Goal: Contribute content: Add original content to the website for others to see

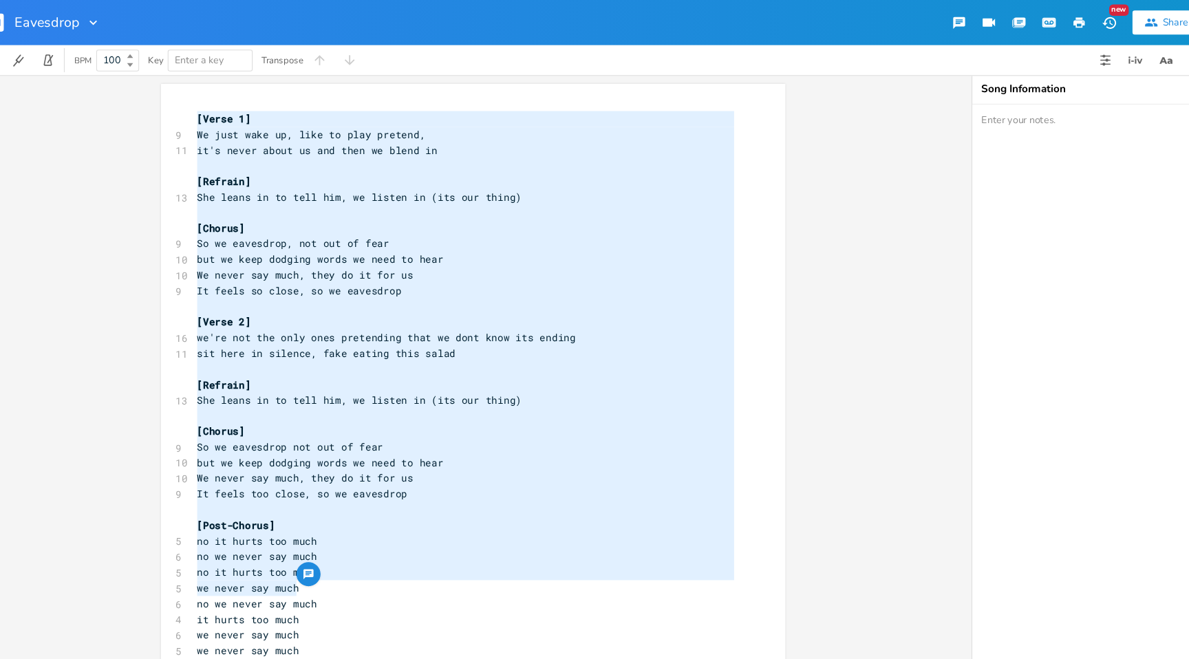
scroll to position [0, 17]
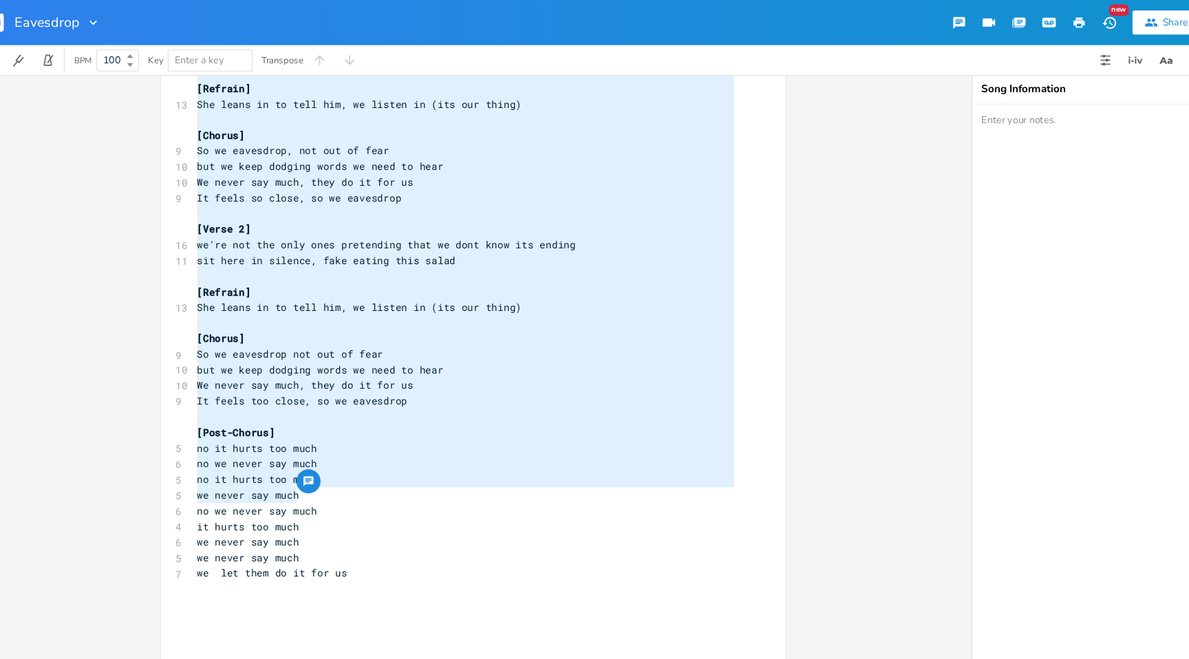
click at [574, 248] on pre "​" at bounding box center [450, 253] width 497 height 14
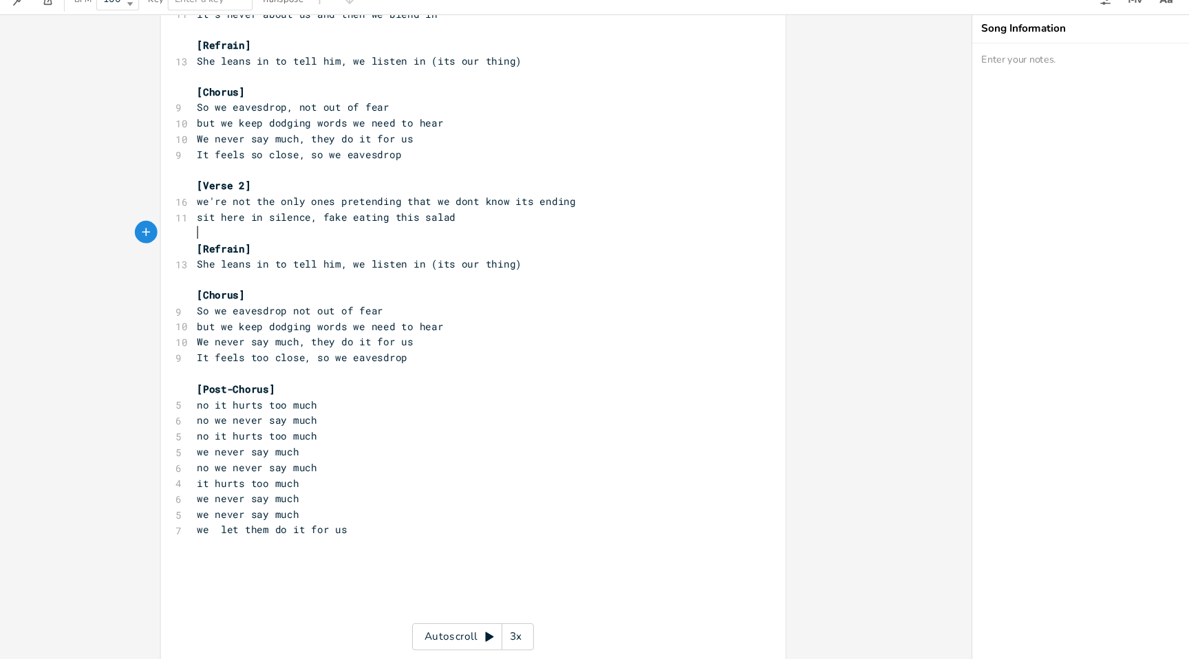
scroll to position [85, 0]
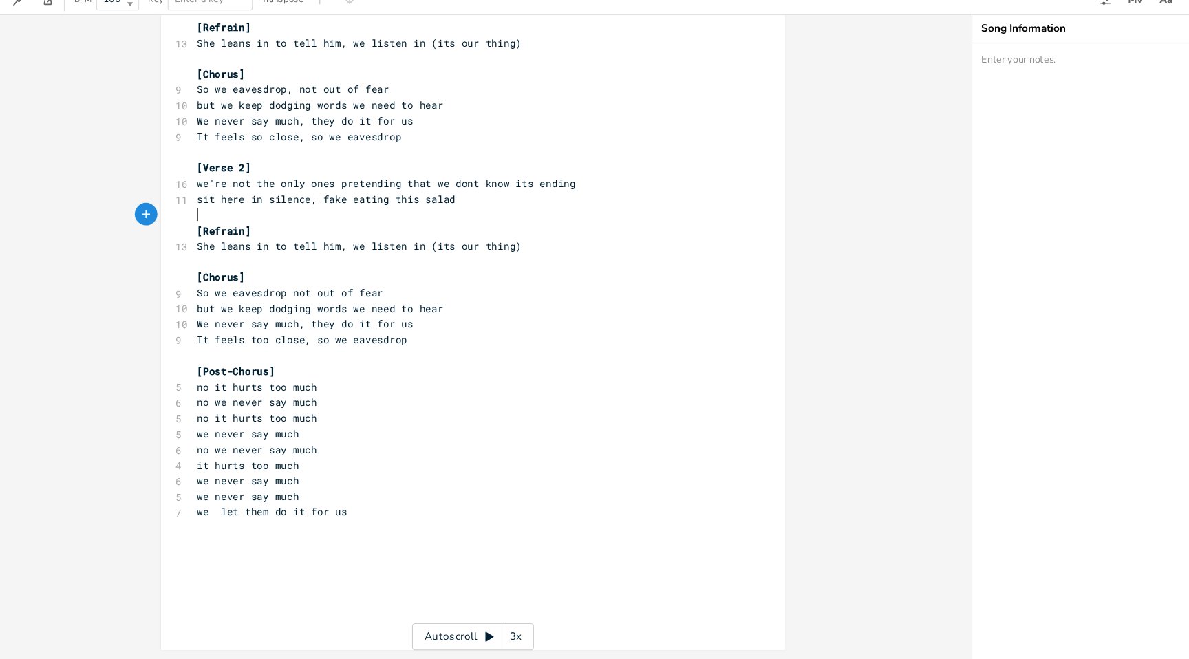
click at [427, 545] on pre "​" at bounding box center [450, 539] width 497 height 14
click at [419, 565] on pre "​" at bounding box center [450, 567] width 497 height 14
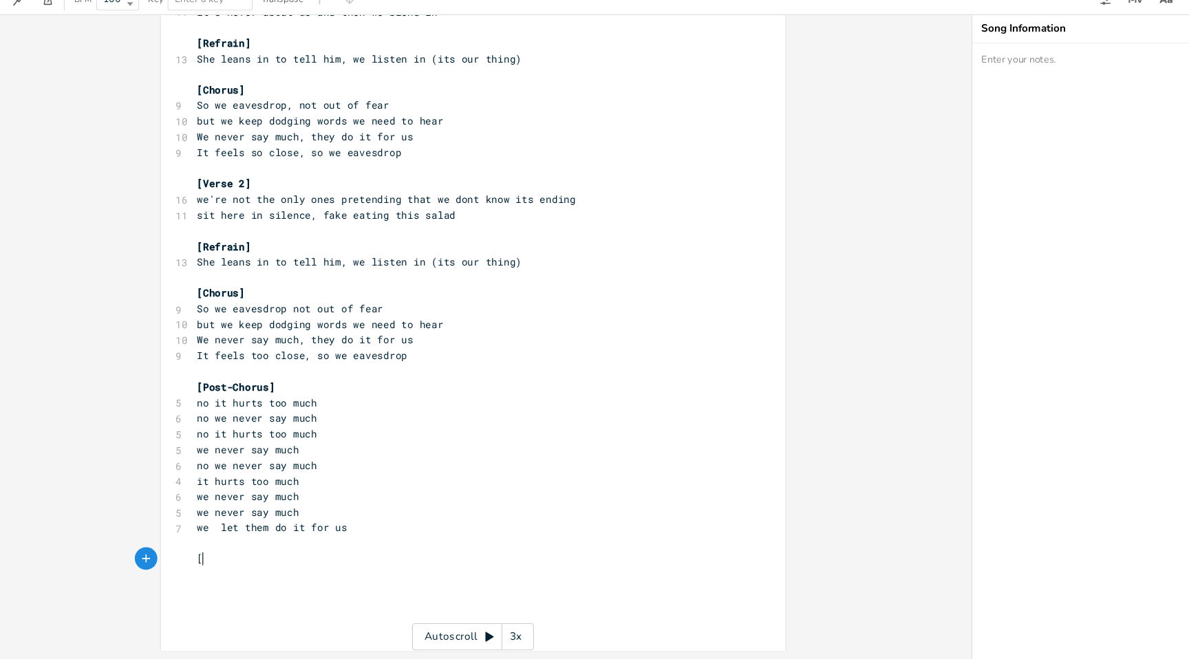
scroll to position [0, 6]
type textarea "[]"
type textarea "Bridge"
type textarea "?"
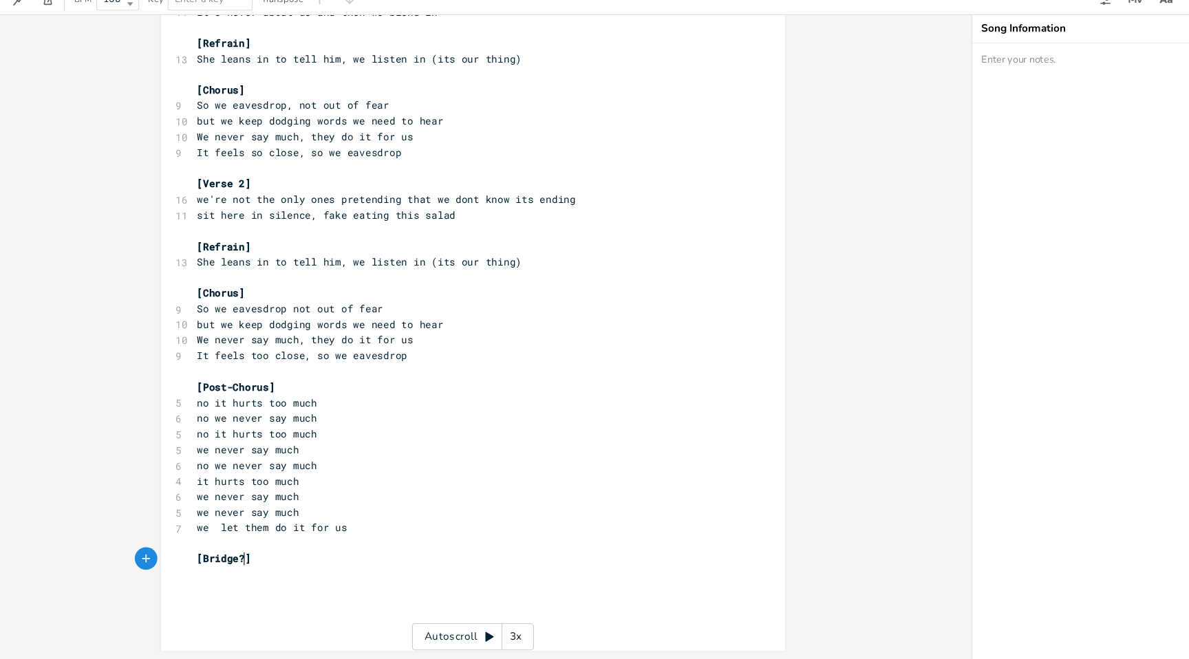
scroll to position [0, 4]
type textarea "[]"
type textarea "Chorus?"
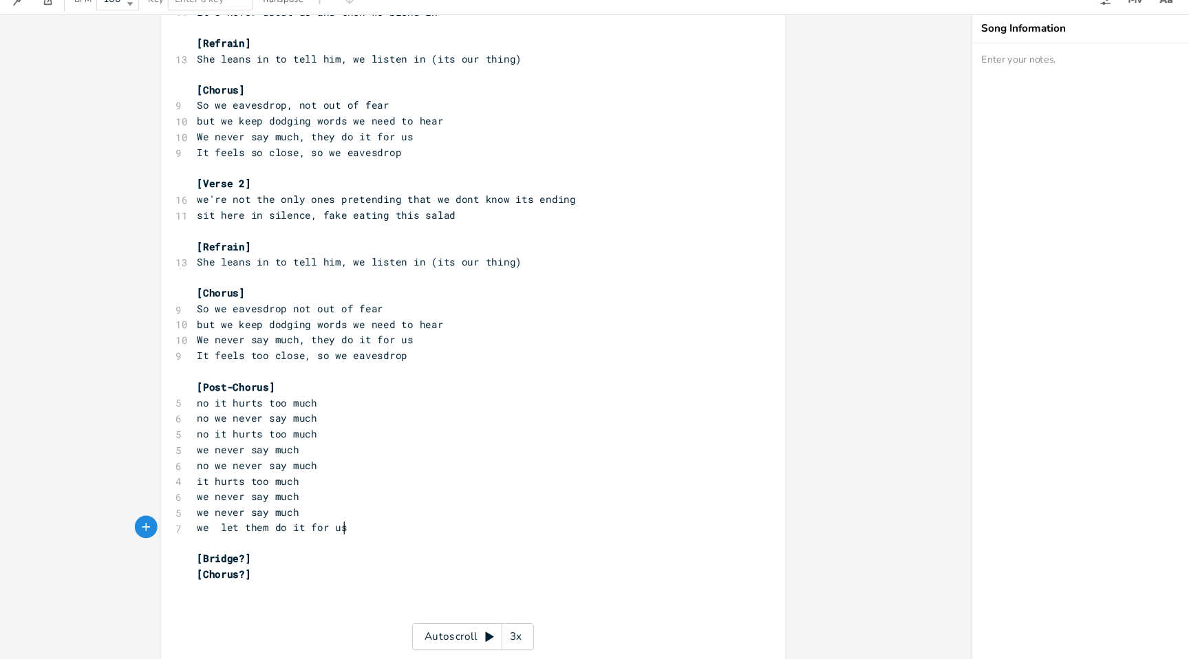
click at [468, 546] on pre "​" at bounding box center [450, 553] width 497 height 14
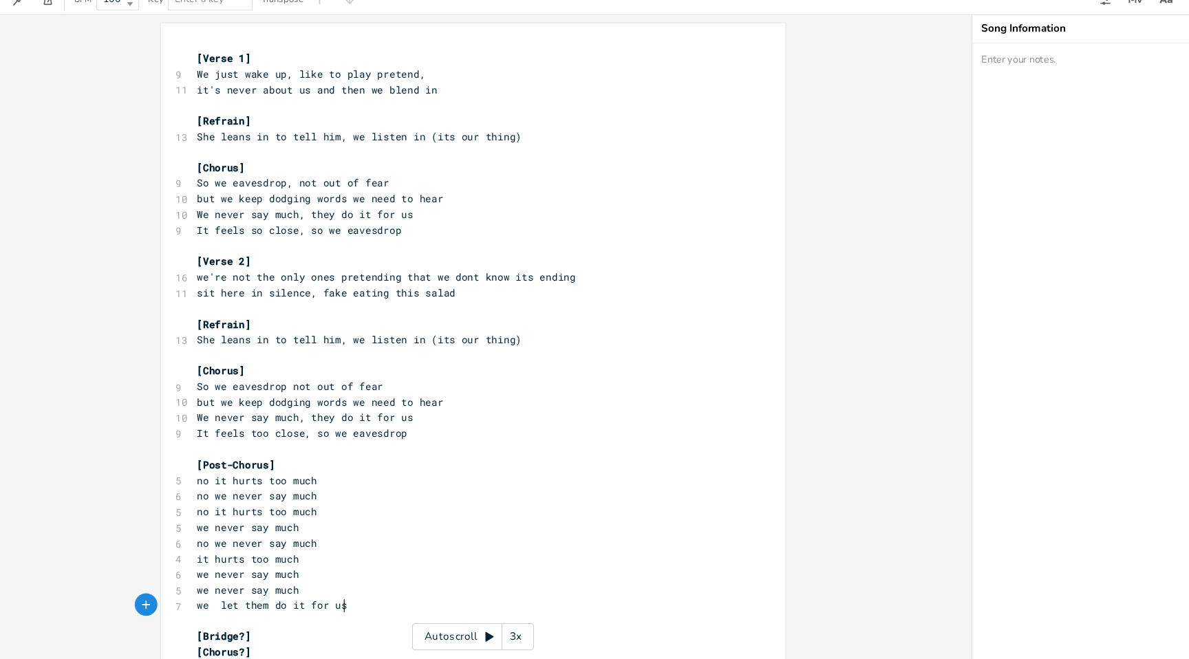
scroll to position [0, 0]
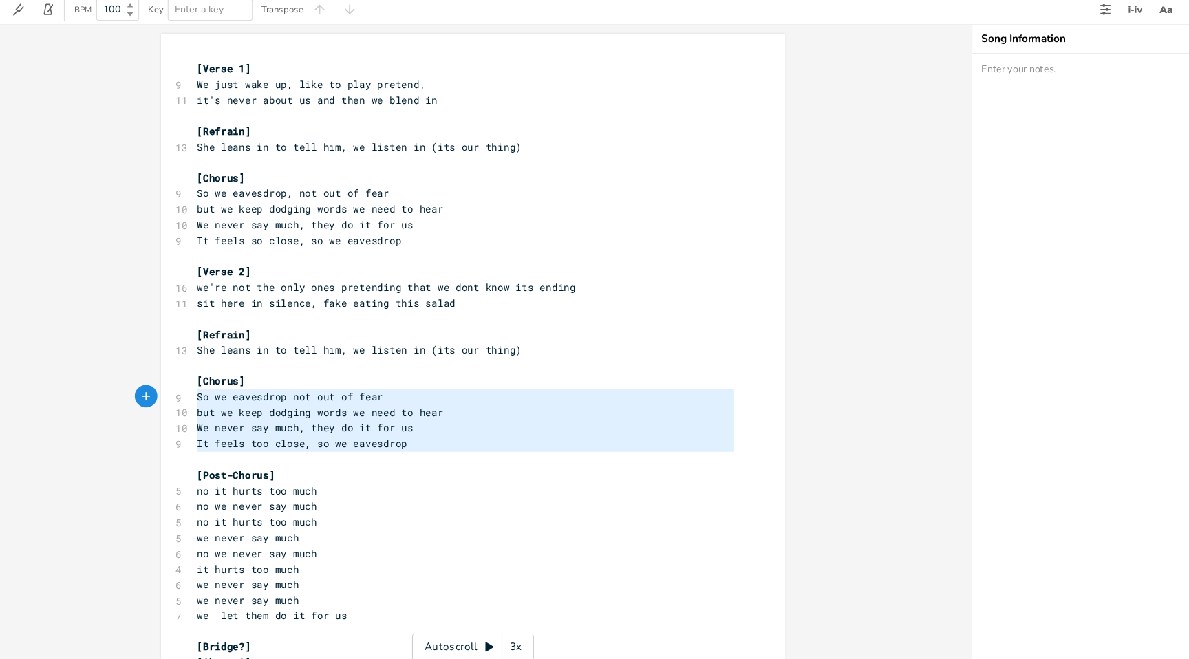
type textarea "[Chorus] So we eavesdrop not out of fear but we keep dodging words we need to h…"
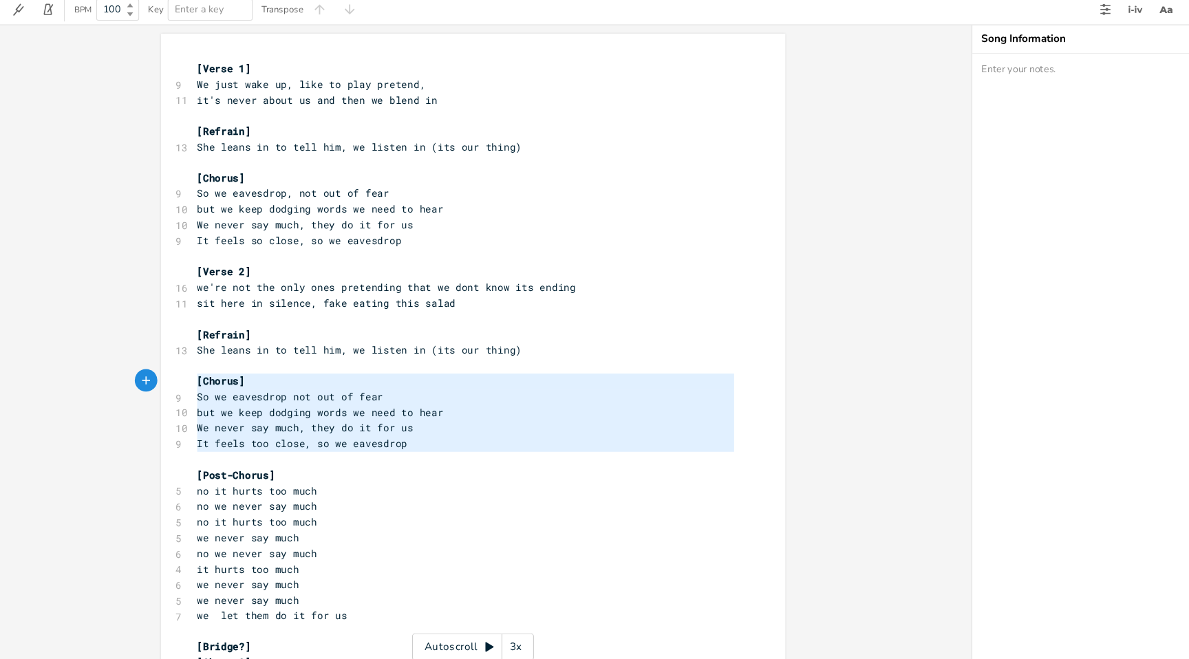
drag, startPoint x: 474, startPoint y: 461, endPoint x: 180, endPoint y: 396, distance: 301.4
click at [180, 396] on div "[Chorus] So we eavesdrop not out of fear but we keep dodging words we need to h…" at bounding box center [456, 406] width 571 height 659
click at [332, 445] on pre "It feels too close, so we eavesdrop" at bounding box center [450, 452] width 497 height 14
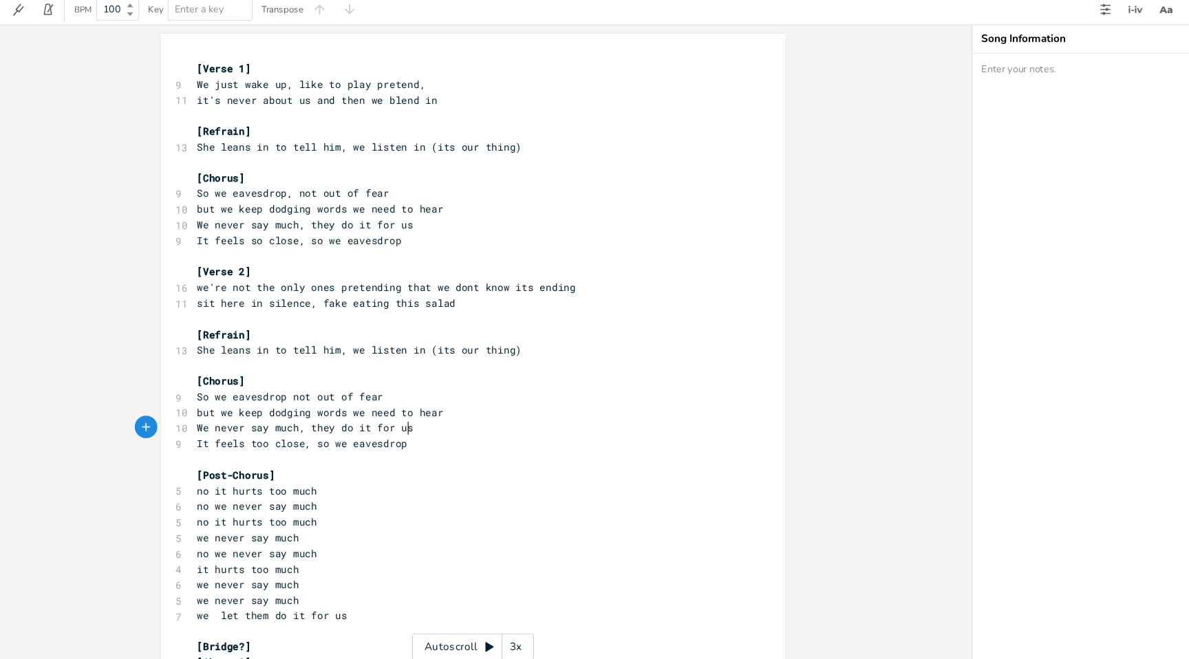
click at [533, 438] on pre "We never say much, they do it for us" at bounding box center [450, 438] width 497 height 14
click at [532, 453] on pre "It feels too close, so we eavesdrop" at bounding box center [450, 452] width 497 height 14
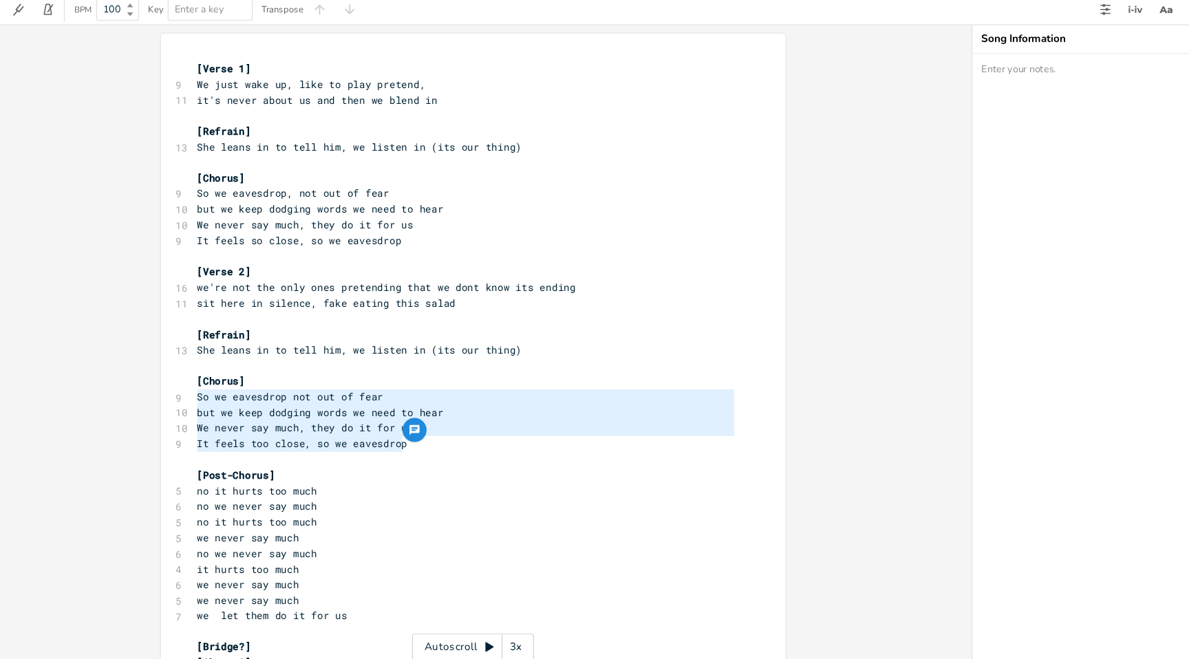
type textarea "[Chorus] So we eavesdrop not out of fear but we keep dodging words we need to h…"
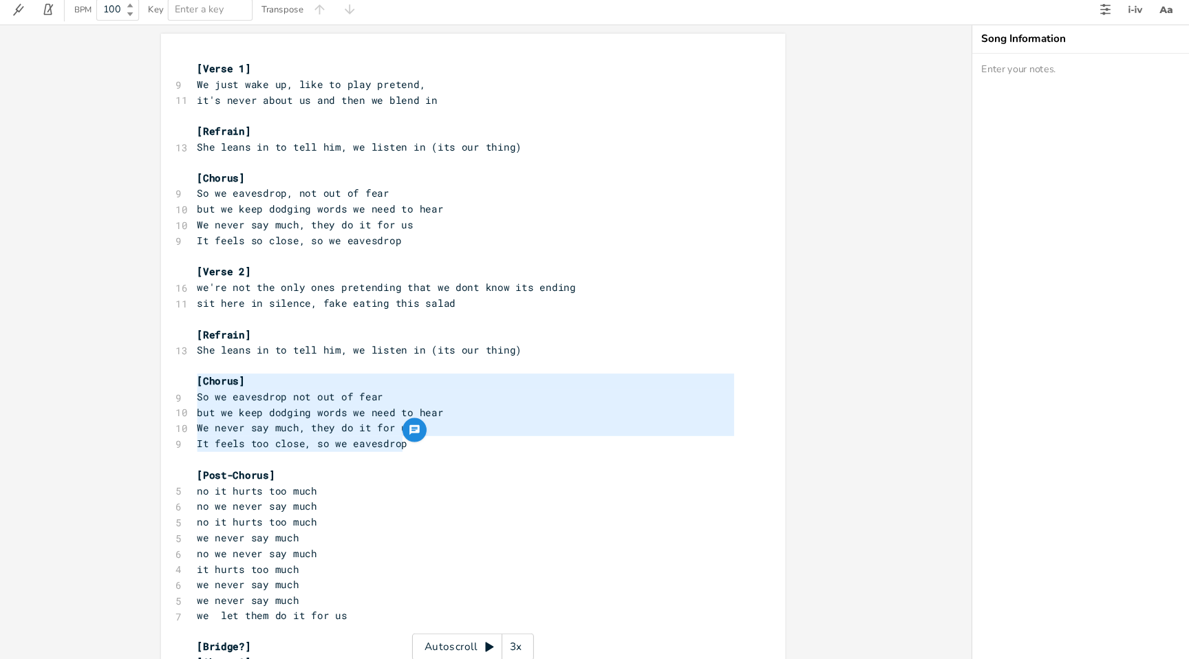
drag, startPoint x: 571, startPoint y: 454, endPoint x: 121, endPoint y: 389, distance: 454.5
click at [121, 389] on div "[Chorus] So we eavesdrop not out of fear but we keep dodging words we need to h…" at bounding box center [456, 364] width 913 height 590
click at [455, 402] on pre "So we eavesdrop not out of fear" at bounding box center [450, 409] width 497 height 14
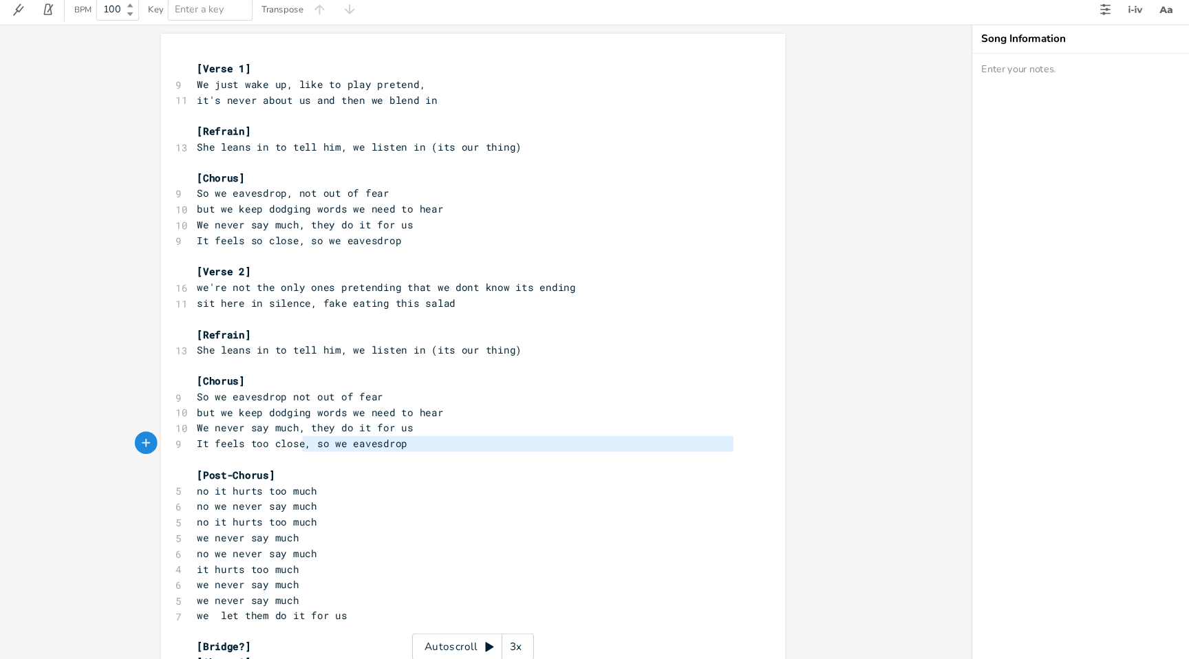
type textarea "[Chorus] So we eavesdrop not out of fear but we keep dodging words we need to h…"
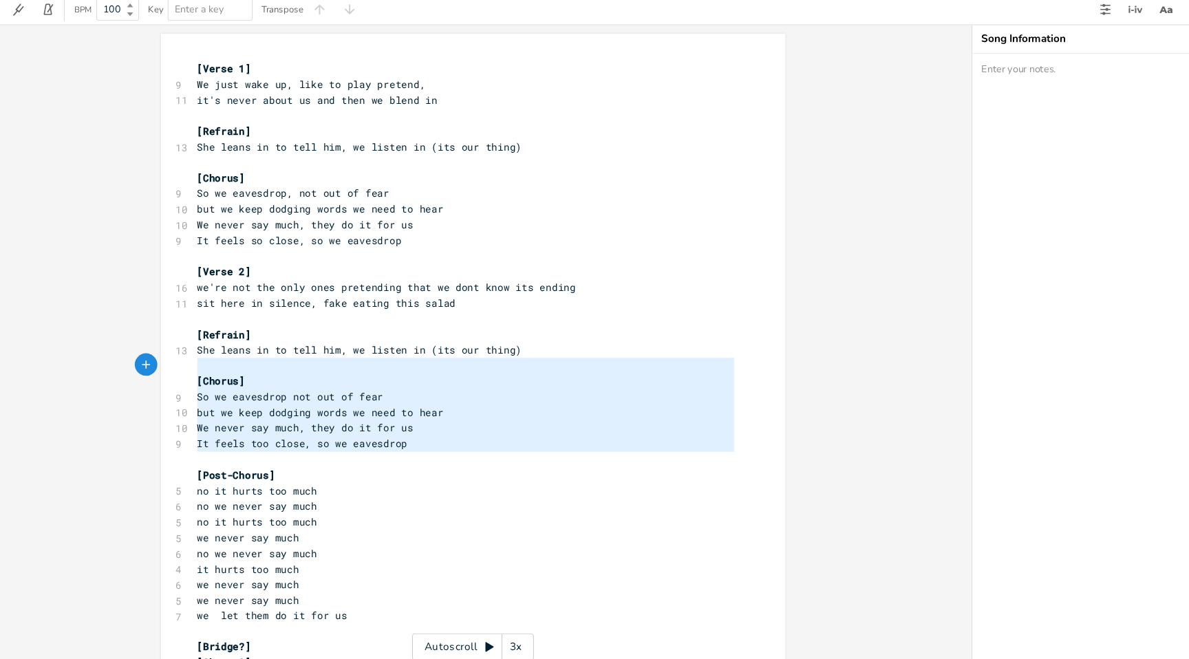
drag, startPoint x: 501, startPoint y: 462, endPoint x: 142, endPoint y: 385, distance: 367.8
click at [171, 385] on div "[Chorus] So we eavesdrop not out of fear but we keep dodging words we need to h…" at bounding box center [456, 406] width 571 height 659
click at [506, 437] on pre "We never say much, they do it for us" at bounding box center [450, 438] width 497 height 14
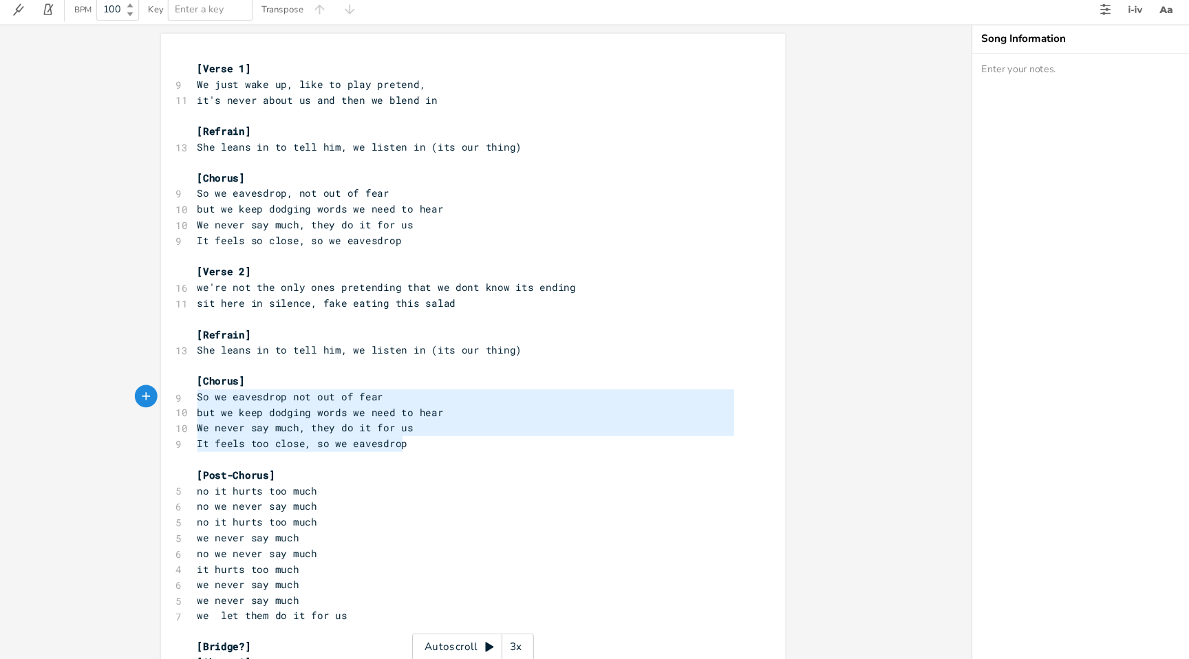
type textarea "[Chorus] So we eavesdrop not out of fear but we keep dodging words we need to h…"
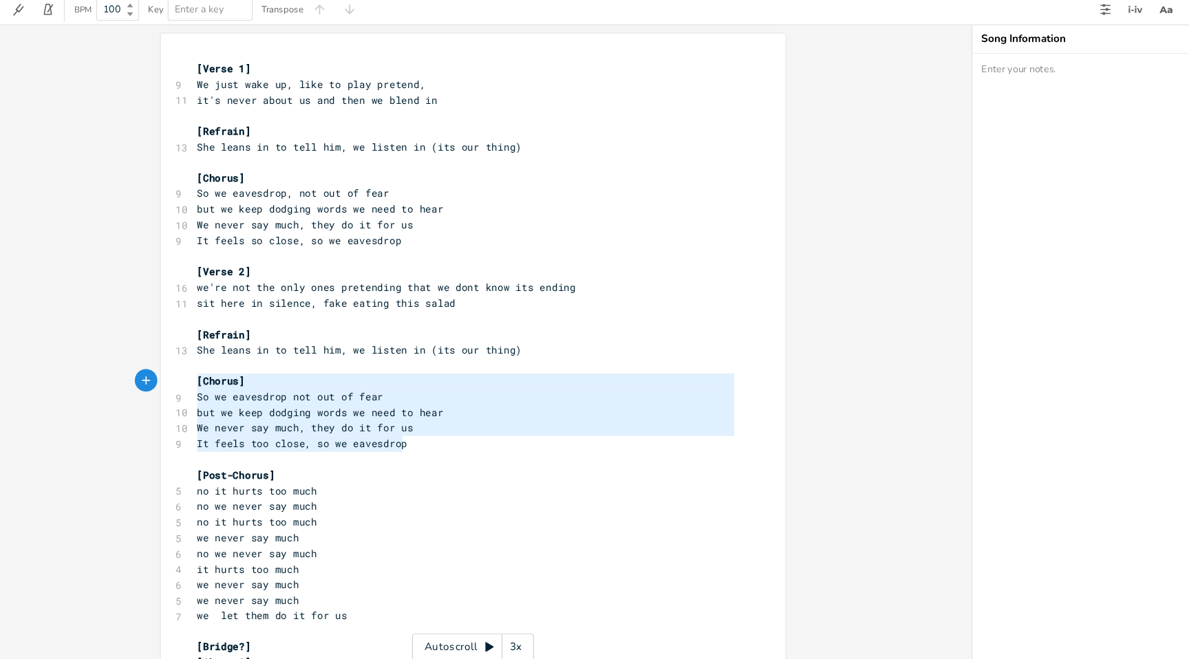
drag, startPoint x: 556, startPoint y: 456, endPoint x: 127, endPoint y: 397, distance: 433.3
click at [127, 397] on div "[Chorus] So we eavesdrop not out of fear but we keep dodging words we need to h…" at bounding box center [456, 364] width 913 height 590
click at [432, 398] on pre "[Chorus]" at bounding box center [450, 395] width 497 height 14
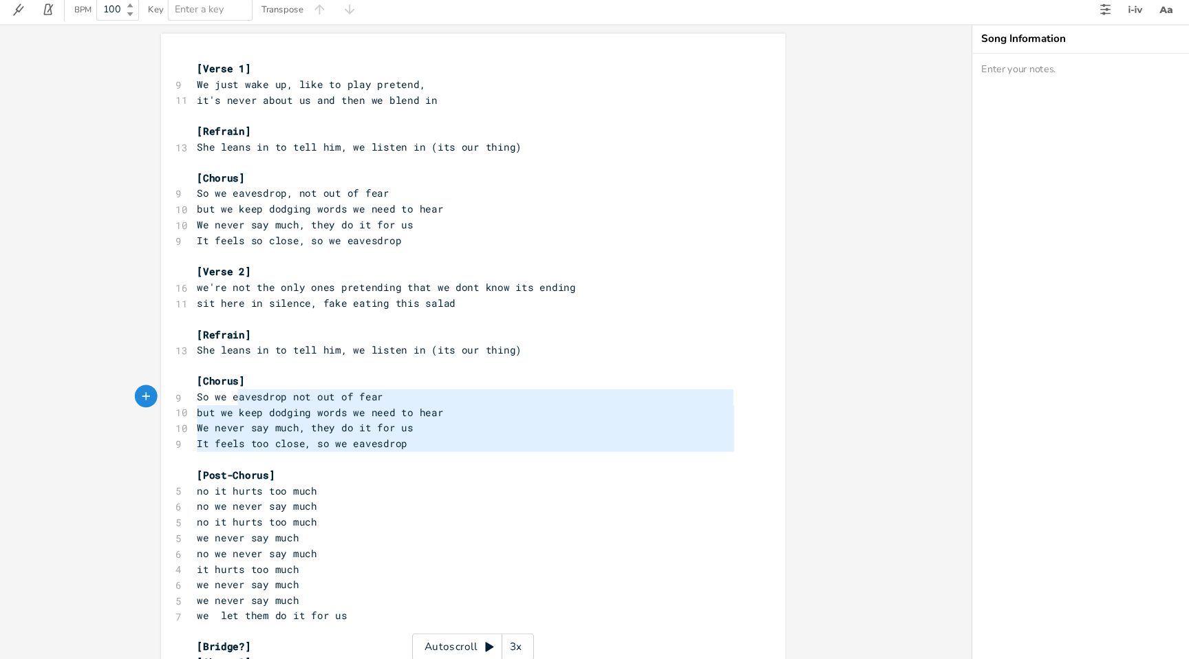
type textarea "[Chorus] So we eavesdrop not out of fear but we keep dodging words we need to h…"
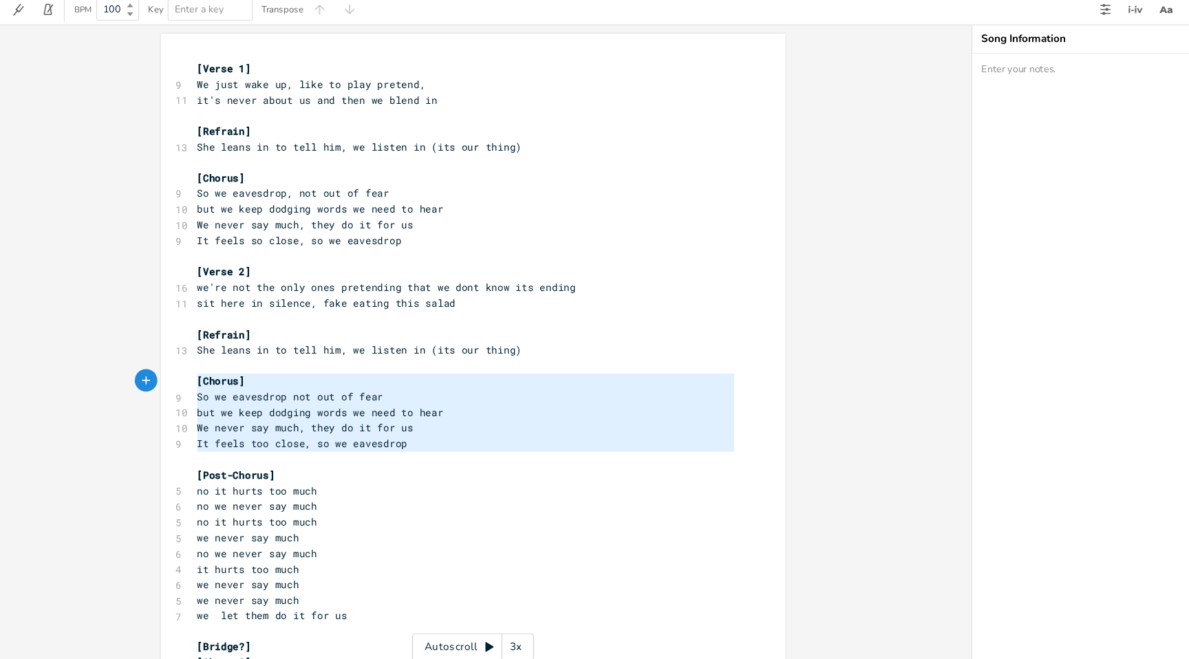
drag, startPoint x: 555, startPoint y: 462, endPoint x: 188, endPoint y: 392, distance: 373.8
click at [188, 392] on div "[Chorus] So we eavesdrop not out of fear but we keep dodging words we need to h…" at bounding box center [456, 406] width 571 height 659
click at [626, 429] on pre "but we keep dodging words we need to hear" at bounding box center [450, 424] width 497 height 14
